Goal: Task Accomplishment & Management: Manage account settings

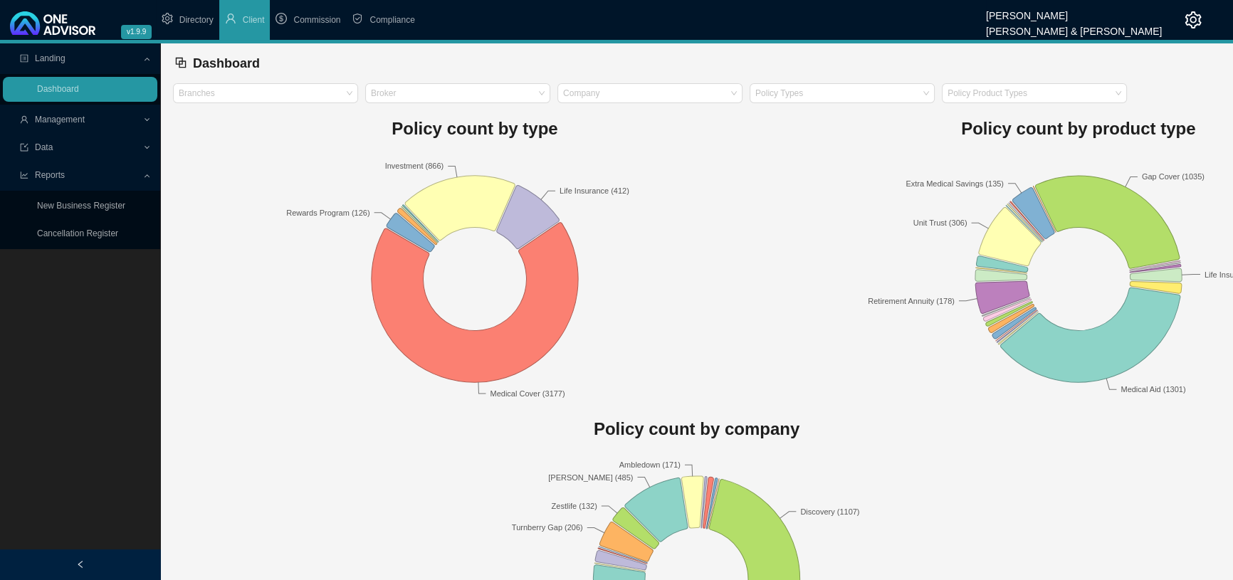
click at [1194, 17] on icon "setting" at bounding box center [1194, 19] width 16 height 17
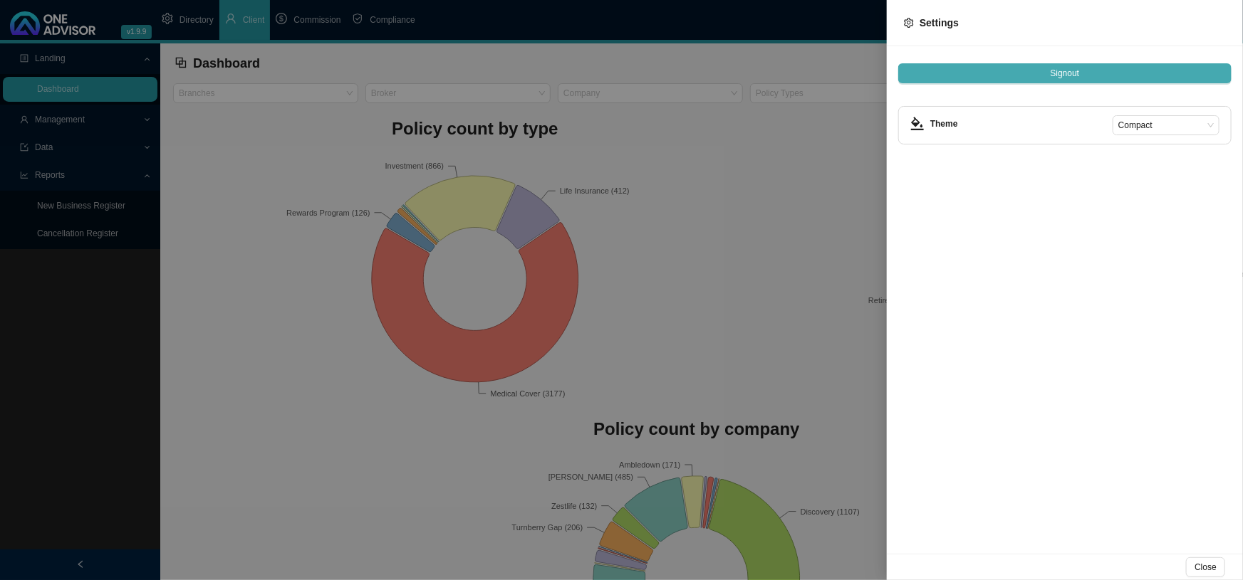
click at [1079, 69] on span "Signout" at bounding box center [1064, 73] width 29 height 14
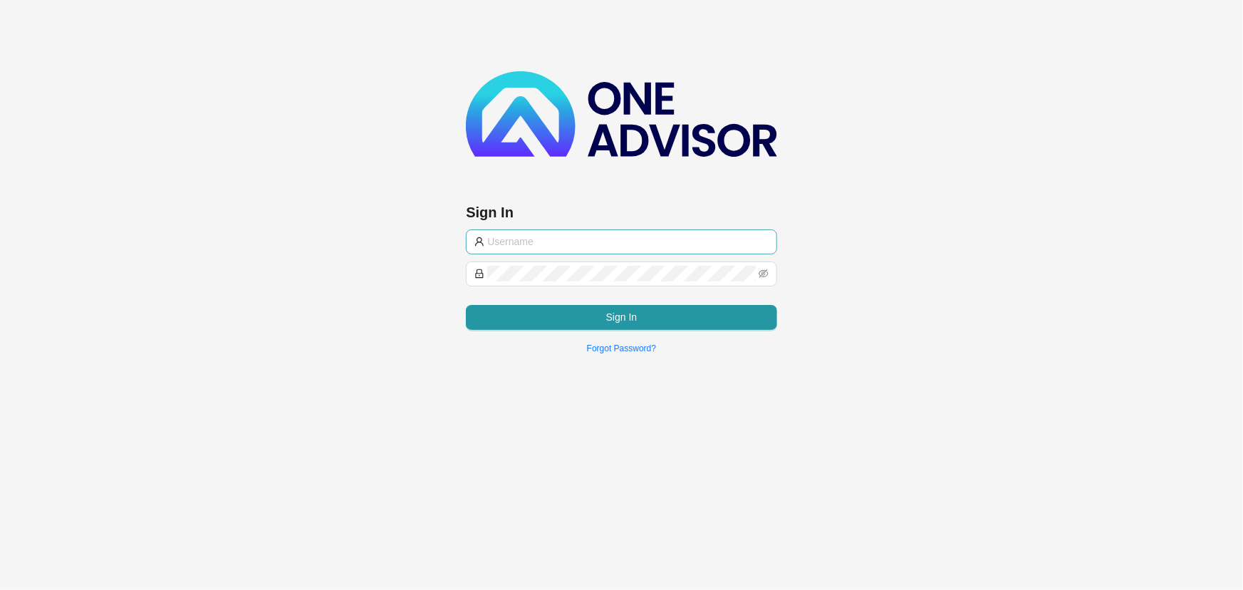
click at [593, 242] on input "text" at bounding box center [627, 242] width 281 height 16
type input "support@sweidan"
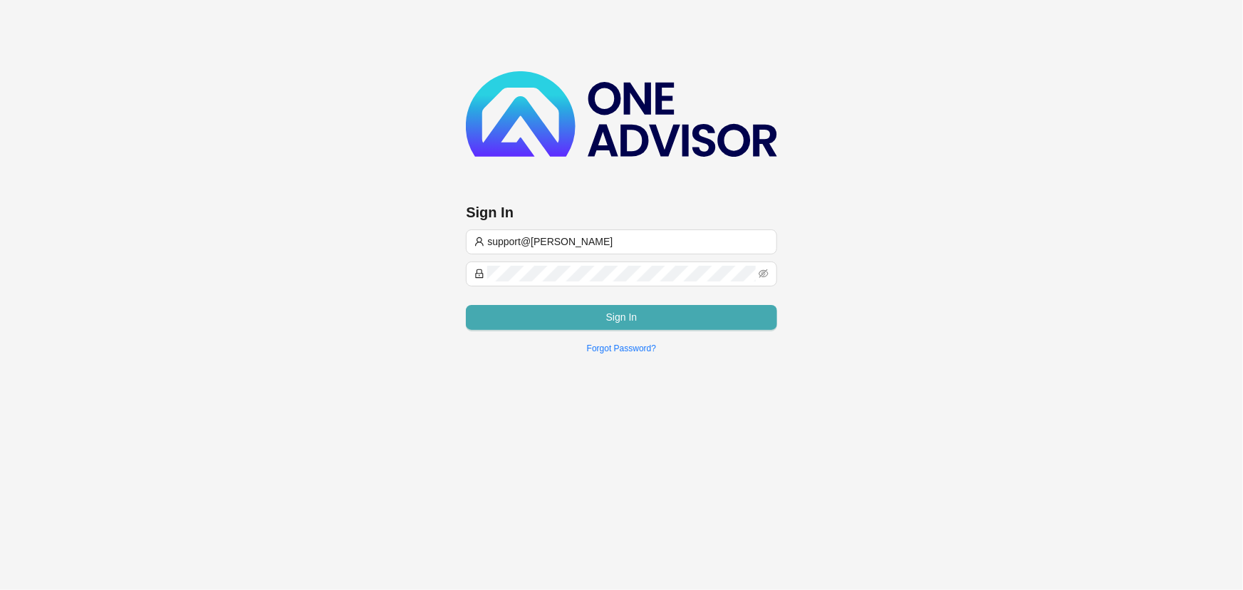
click at [620, 316] on span "Sign In" at bounding box center [621, 317] width 31 height 16
